Goal: Information Seeking & Learning: Learn about a topic

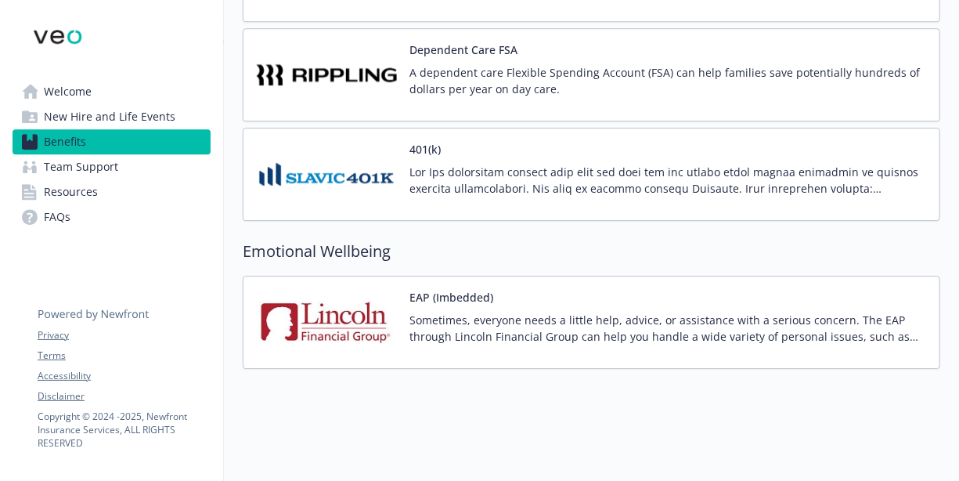
scroll to position [2276, 0]
click at [757, 240] on h2 "Emotional Wellbeing" at bounding box center [592, 251] width 698 height 23
click at [587, 171] on p at bounding box center [669, 180] width 518 height 33
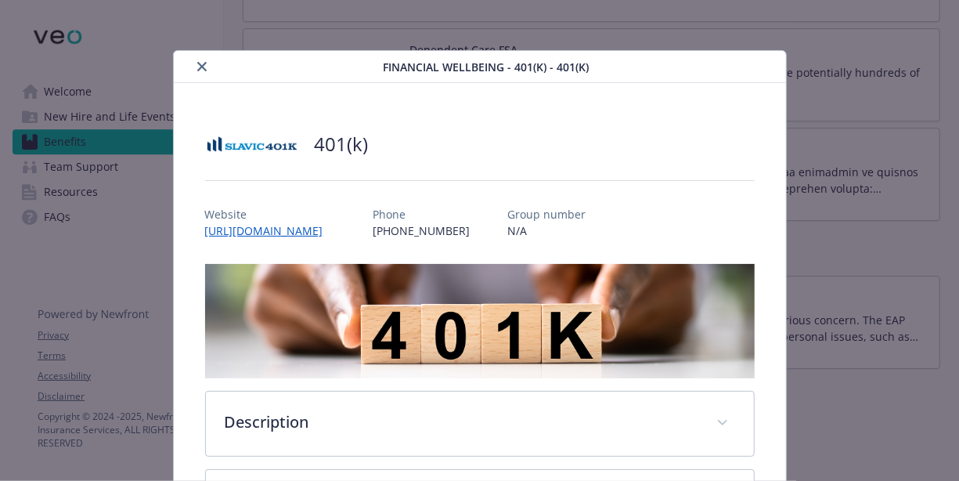
click at [204, 67] on icon "close" at bounding box center [201, 66] width 9 height 9
